Goal: Ask a question

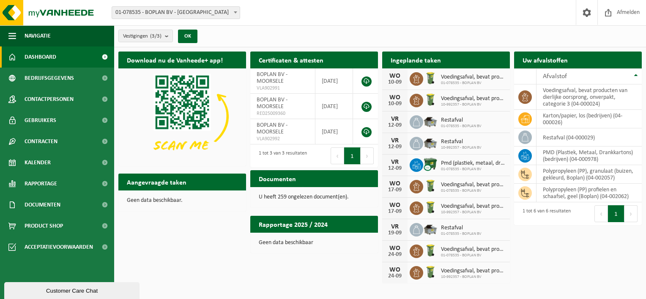
click at [105, 291] on div "Customer Care Chat" at bounding box center [72, 291] width 123 height 6
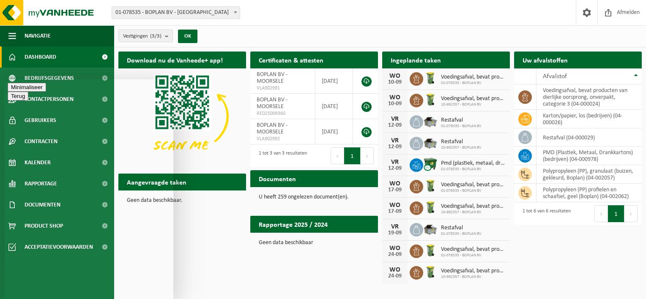
type textarea "Beste, voedingsafval staat nog steeds wekelijks gepland terwijl dit elke 2 weke…"
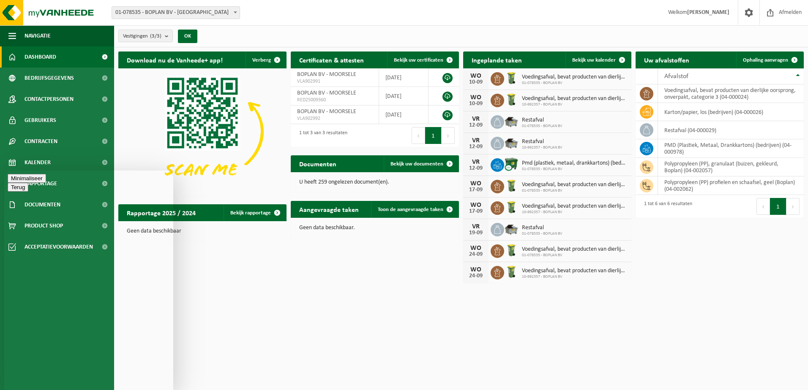
click at [330, 299] on html "Vestiging: 01-078535 - BOPLAN BV - MOORSELE 10-992357 - BOPLAN BV - MOORSELE 10…" at bounding box center [404, 195] width 808 height 390
click at [317, 299] on html "Vestiging: 01-078535 - BOPLAN BV - MOORSELE 10-992357 - BOPLAN BV - MOORSELE 10…" at bounding box center [404, 195] width 808 height 390
click at [46, 183] on button "Minimaliseer" at bounding box center [27, 178] width 38 height 9
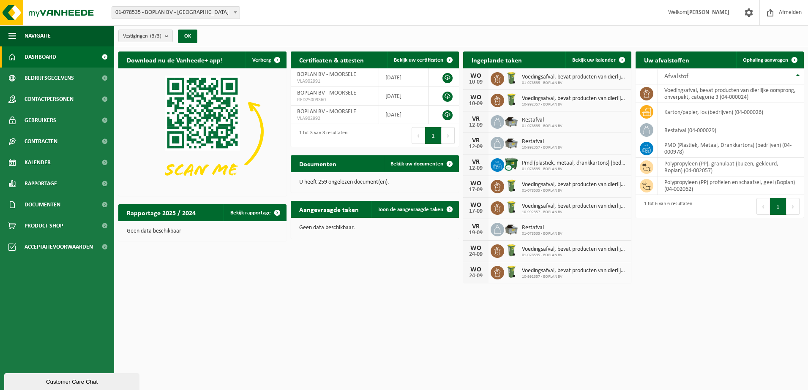
click at [81, 299] on div "Customer Care Chat" at bounding box center [72, 382] width 123 height 6
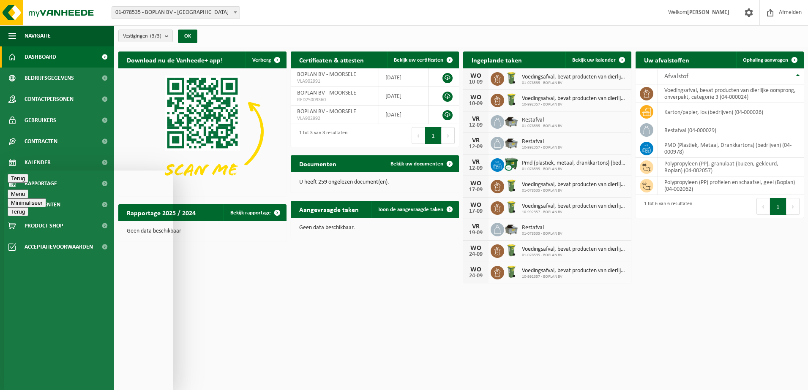
click at [46, 199] on button "Minimaliseer" at bounding box center [27, 203] width 38 height 9
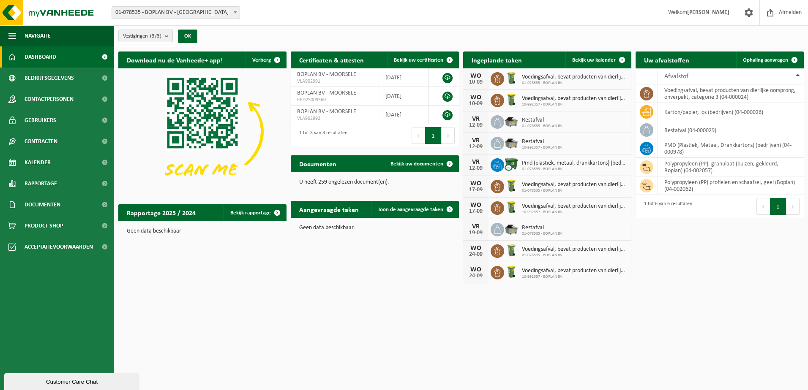
click at [214, 291] on html "Vestiging: 01-078535 - BOPLAN BV - MOORSELE 10-992357 - BOPLAN BV - MOORSELE 10…" at bounding box center [404, 195] width 808 height 390
click at [390, 299] on html "Vestiging: 01-078535 - BOPLAN BV - MOORSELE 10-992357 - BOPLAN BV - MOORSELE 10…" at bounding box center [404, 195] width 808 height 390
